Goal: Transaction & Acquisition: Download file/media

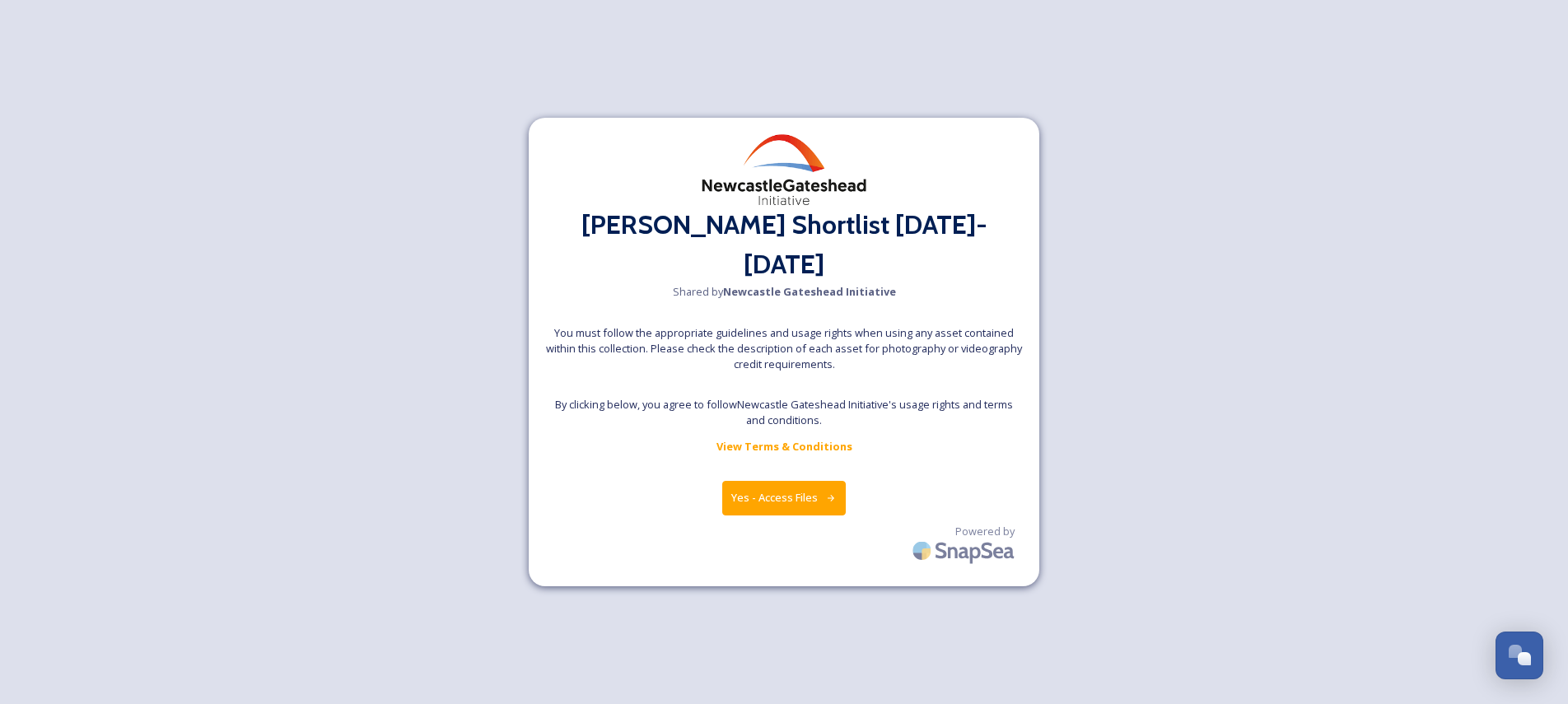
click at [753, 481] on button "Yes - Access Files" at bounding box center [784, 498] width 124 height 34
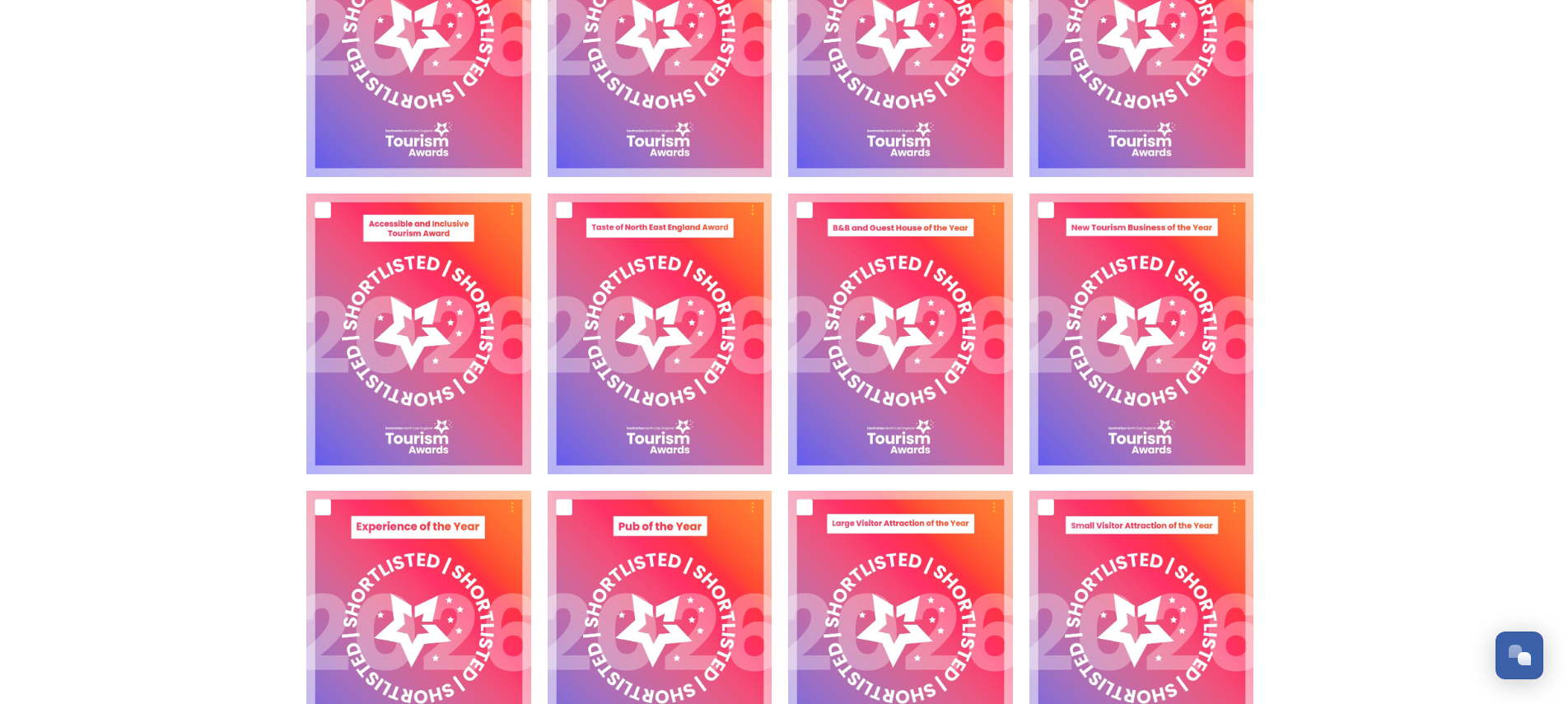
scroll to position [3165, 0]
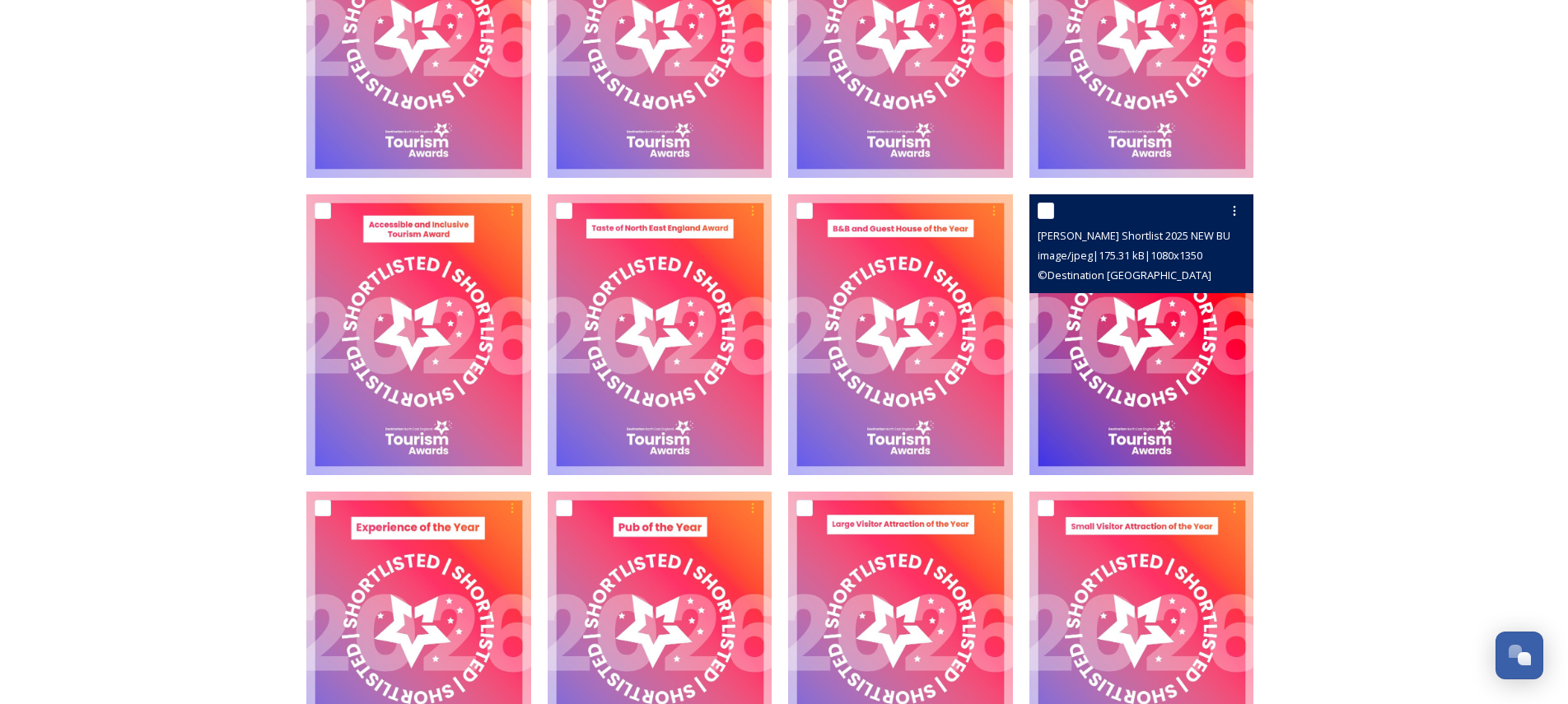
click at [1114, 329] on img at bounding box center [1142, 335] width 225 height 281
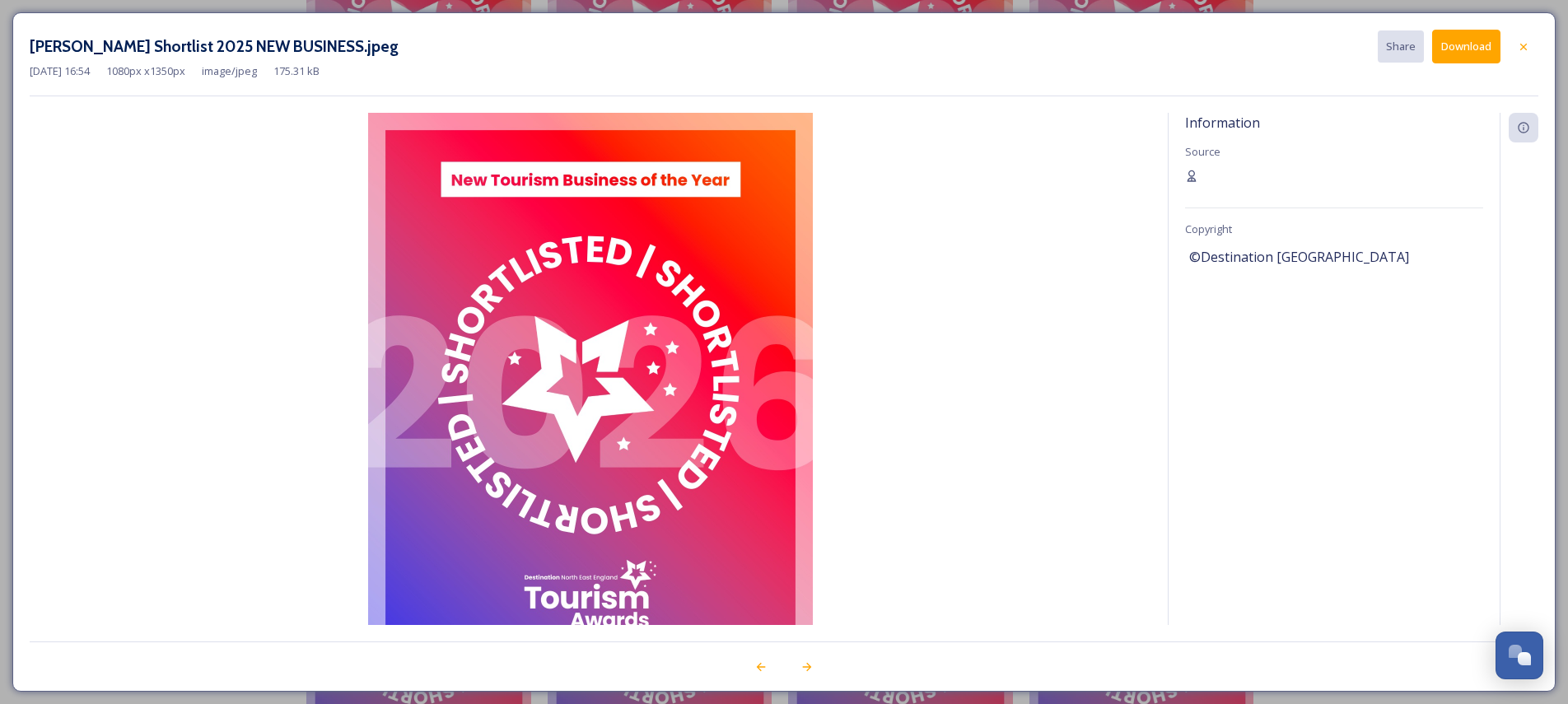
click at [1456, 48] on button "Download" at bounding box center [1466, 46] width 68 height 34
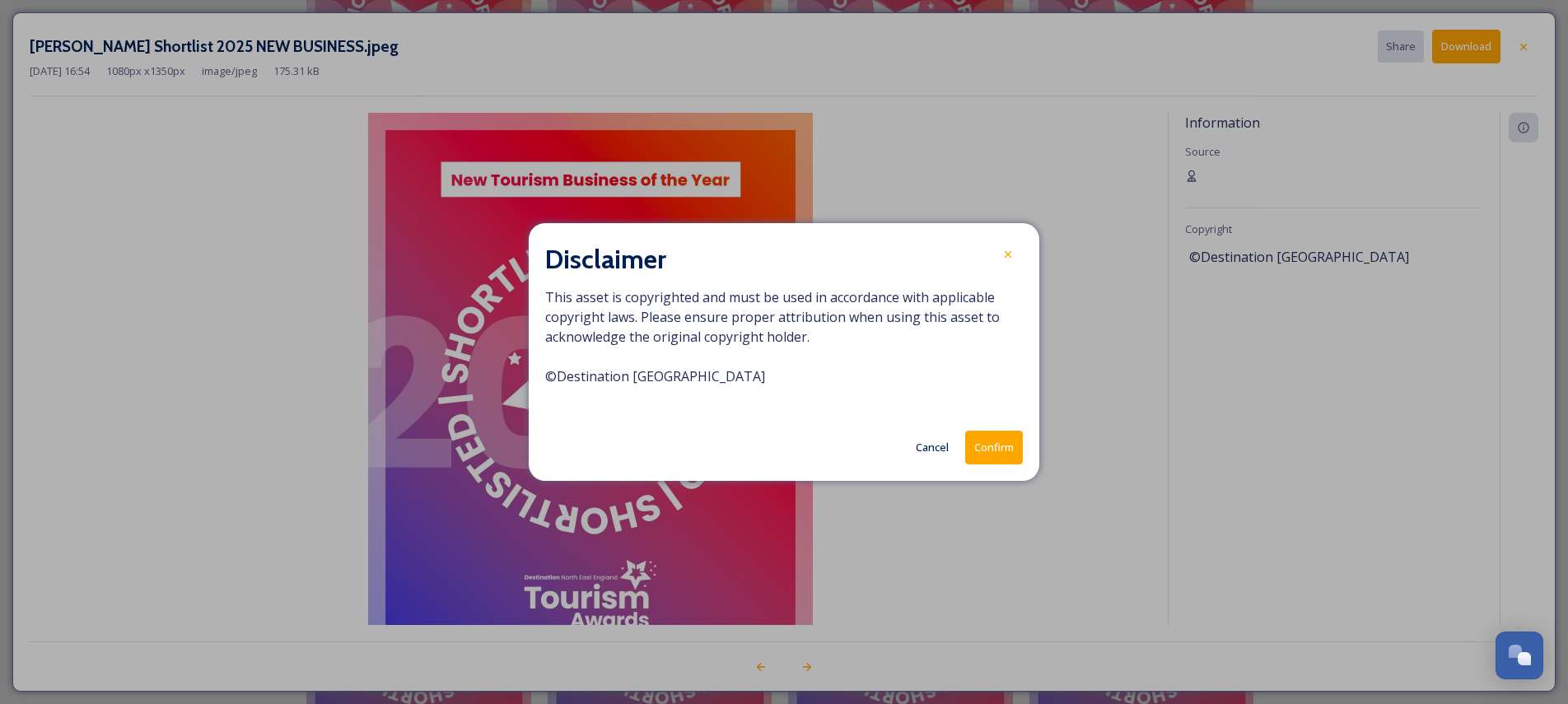
click at [1008, 445] on button "Confirm" at bounding box center [993, 448] width 58 height 34
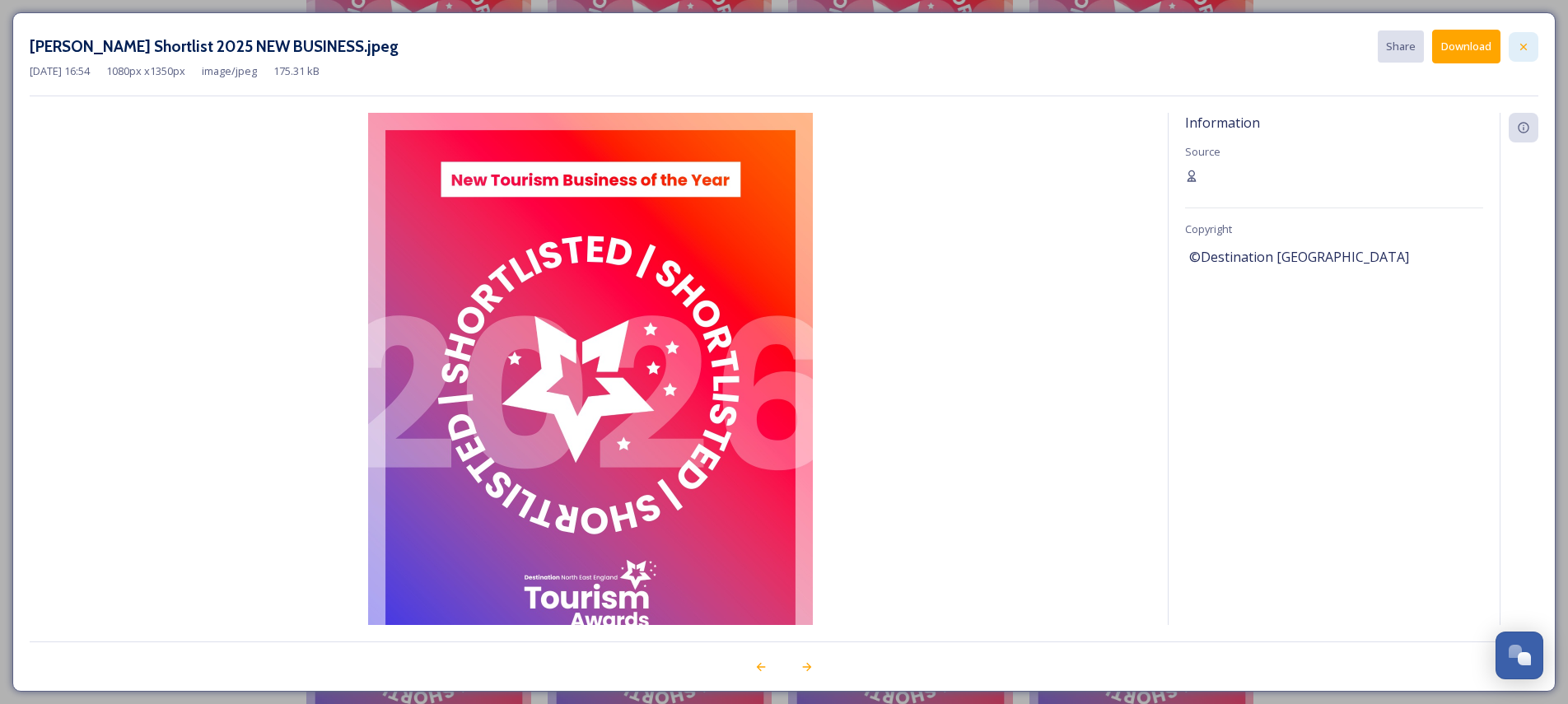
click at [1526, 44] on icon at bounding box center [1523, 45] width 6 height 6
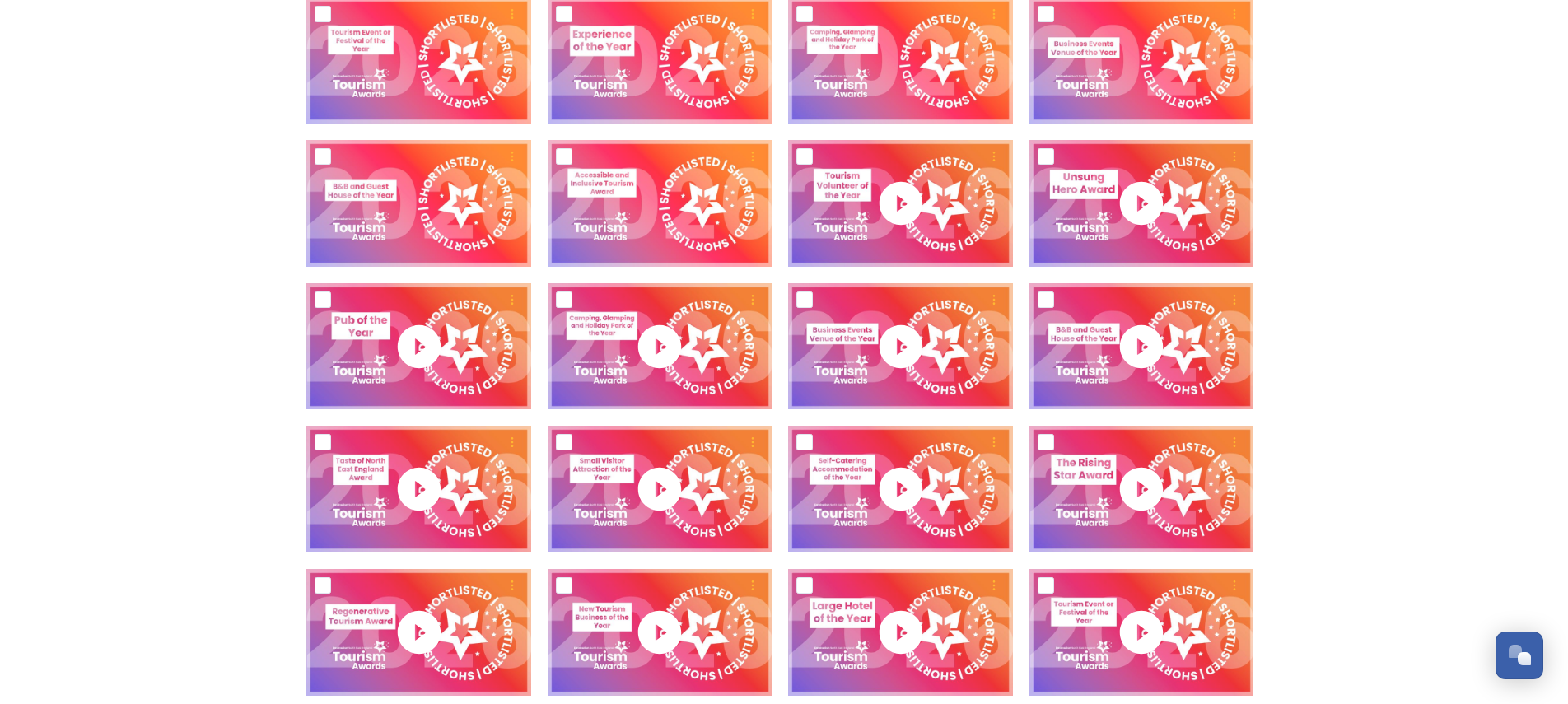
scroll to position [568, 0]
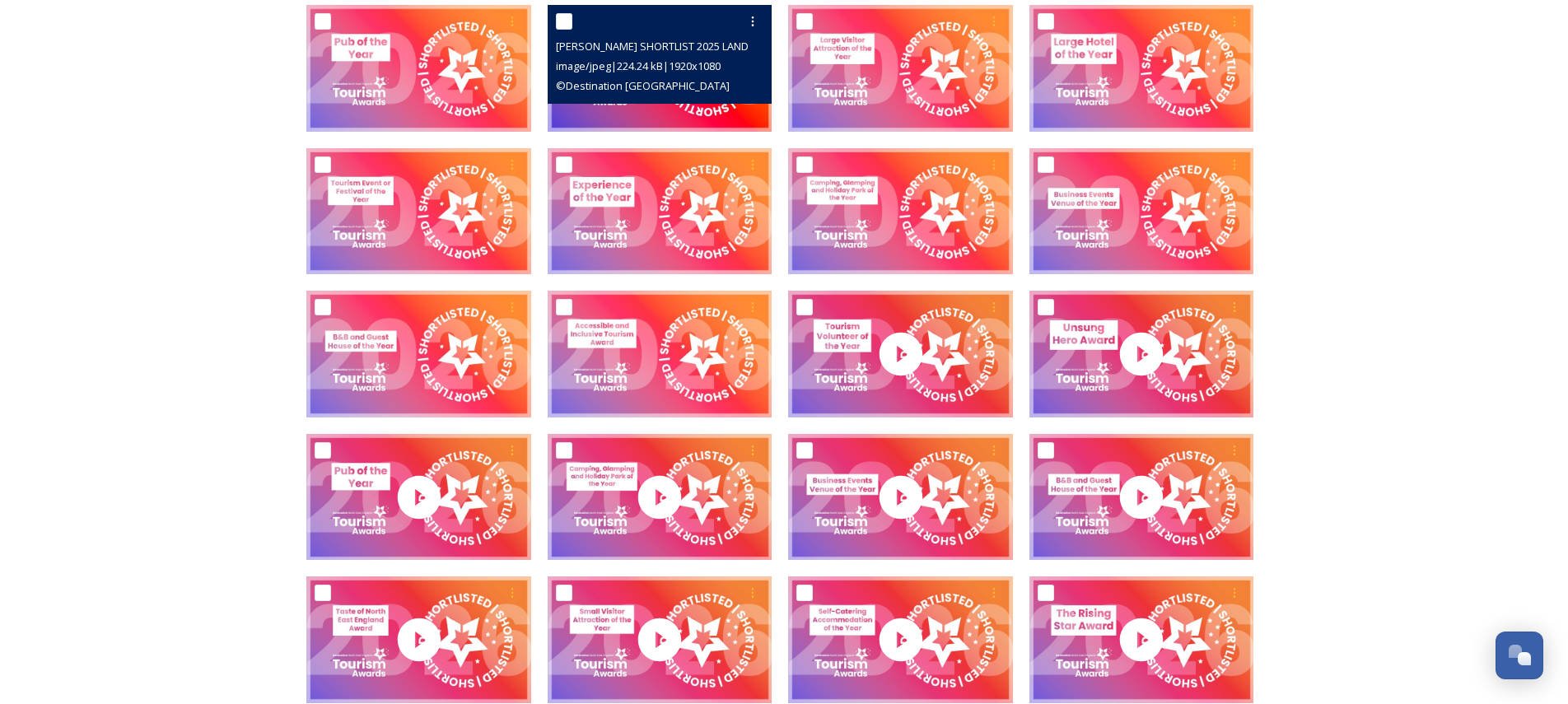
click at [624, 47] on span "[PERSON_NAME] SHORTLIST 2025 LANDSCAPE STATIC New Tourism Business-Destination%…" at bounding box center [861, 46] width 611 height 16
click at [750, 22] on icon at bounding box center [753, 21] width 13 height 13
click at [745, 91] on span "Download" at bounding box center [733, 89] width 50 height 16
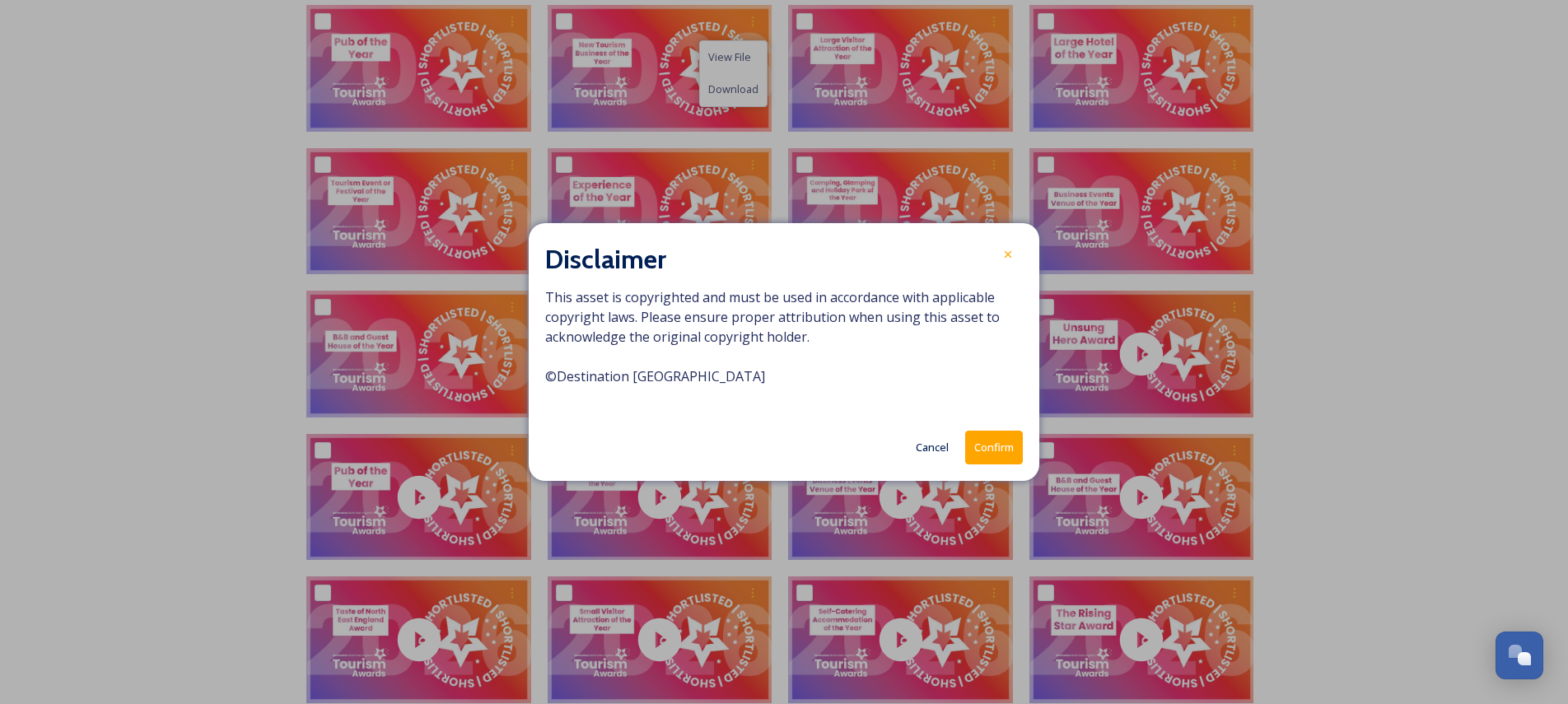
click at [995, 444] on button "Confirm" at bounding box center [993, 448] width 58 height 34
